Goal: Find contact information: Find contact information

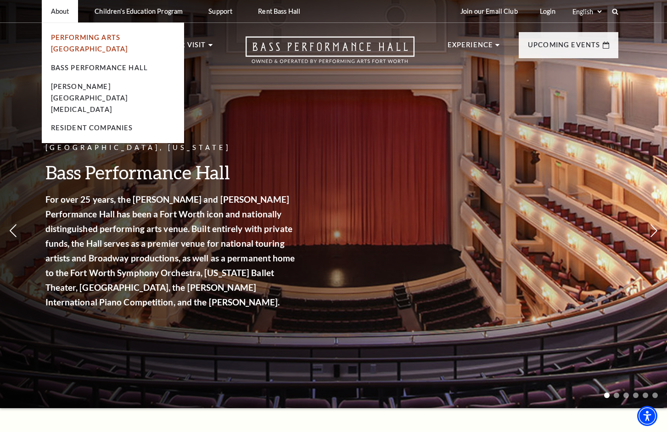
click at [69, 35] on link "Performing Arts [GEOGRAPHIC_DATA]" at bounding box center [89, 43] width 77 height 19
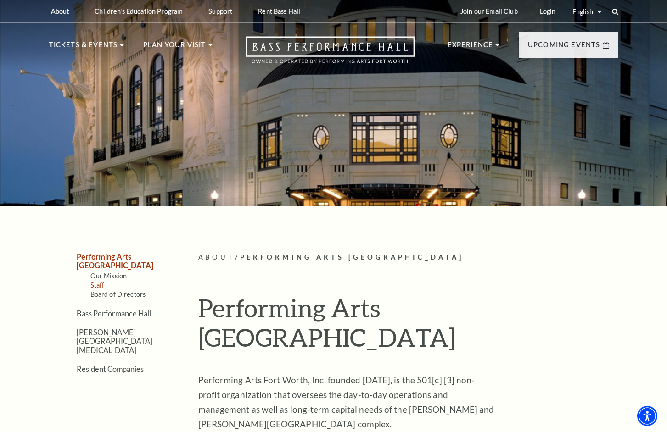
click at [100, 281] on link "Staff" at bounding box center [97, 285] width 14 height 8
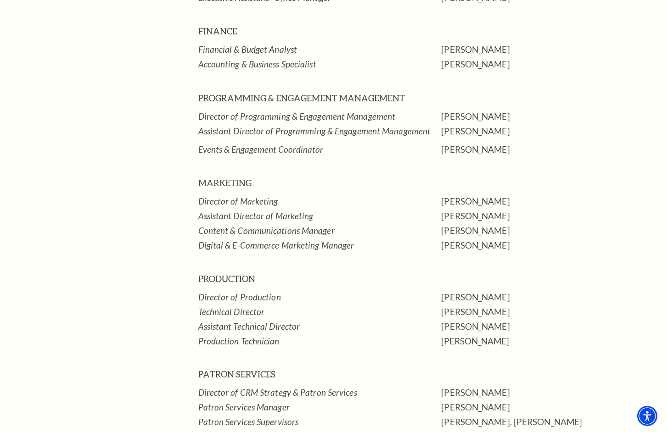
scroll to position [597, 0]
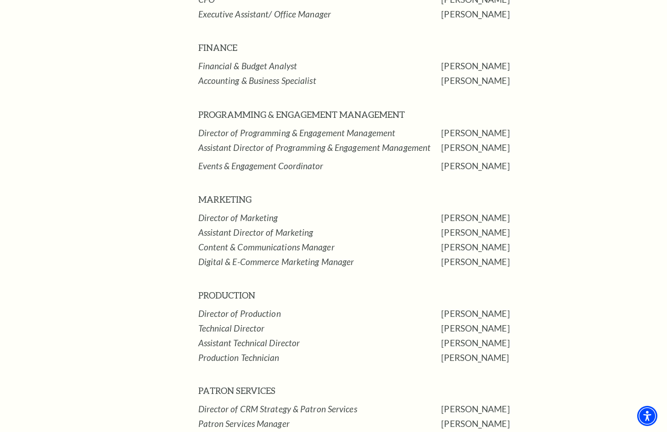
click at [646, 126] on p "Hannah Guinn" at bounding box center [546, 133] width 211 height 15
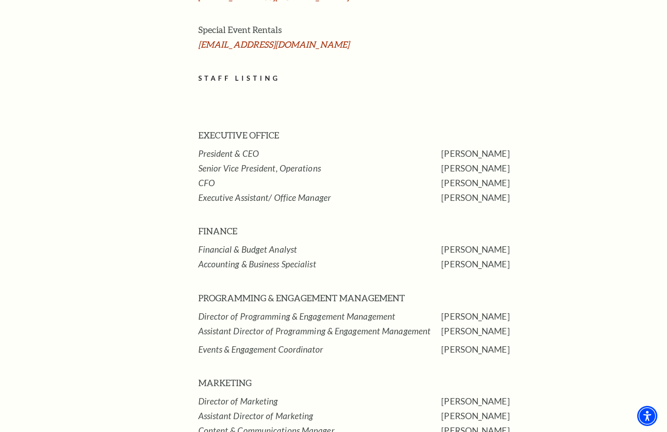
scroll to position [367, 0]
